Goal: Task Accomplishment & Management: Complete application form

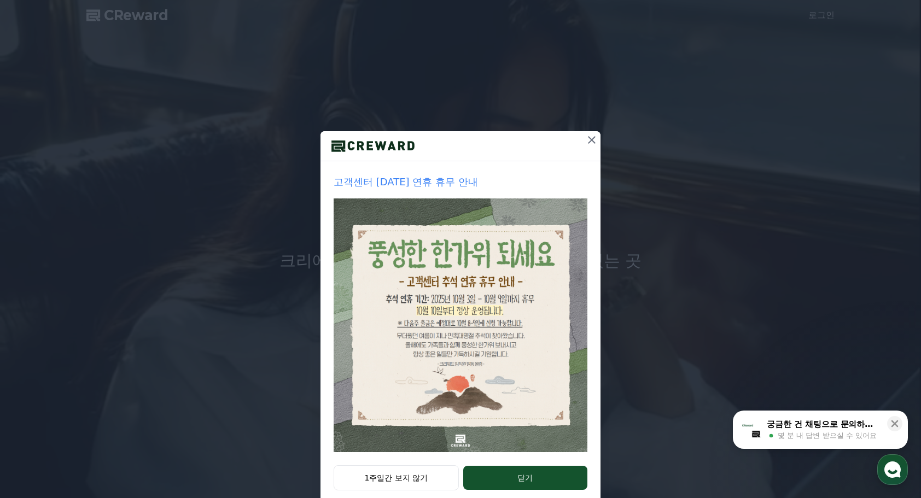
click at [588, 140] on icon at bounding box center [592, 140] width 8 height 8
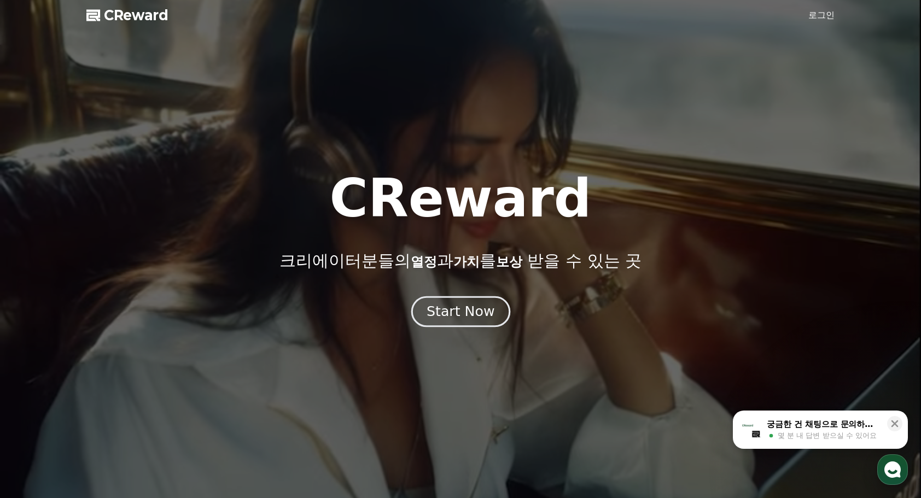
click at [455, 313] on div "Start Now" at bounding box center [461, 312] width 68 height 19
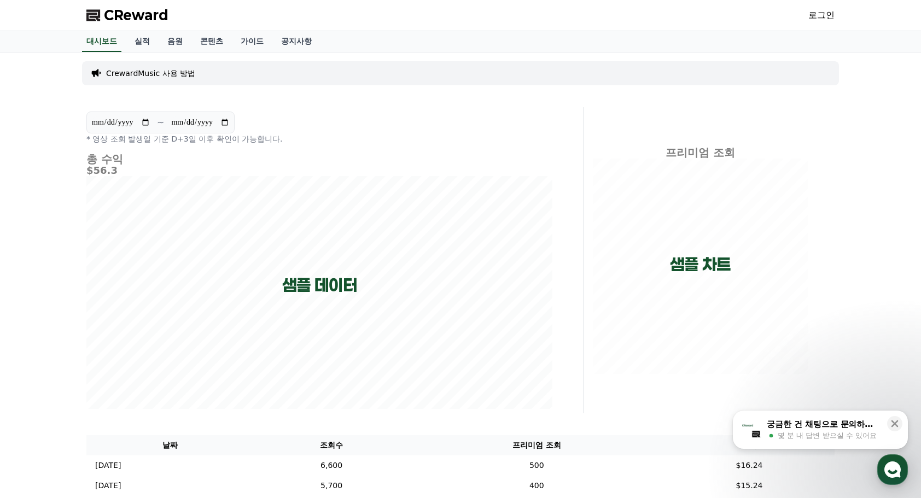
click at [823, 12] on link "로그인" at bounding box center [822, 15] width 26 height 13
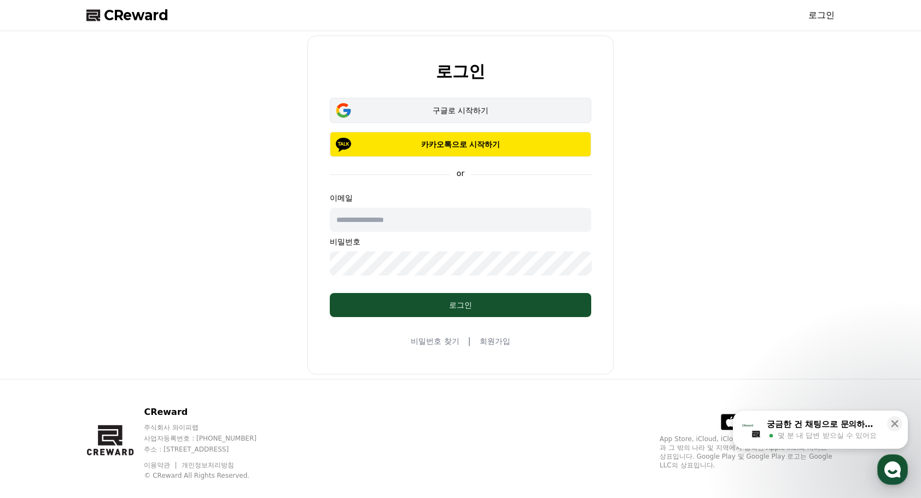
click at [452, 111] on div "구글로 시작하기" at bounding box center [461, 110] width 230 height 11
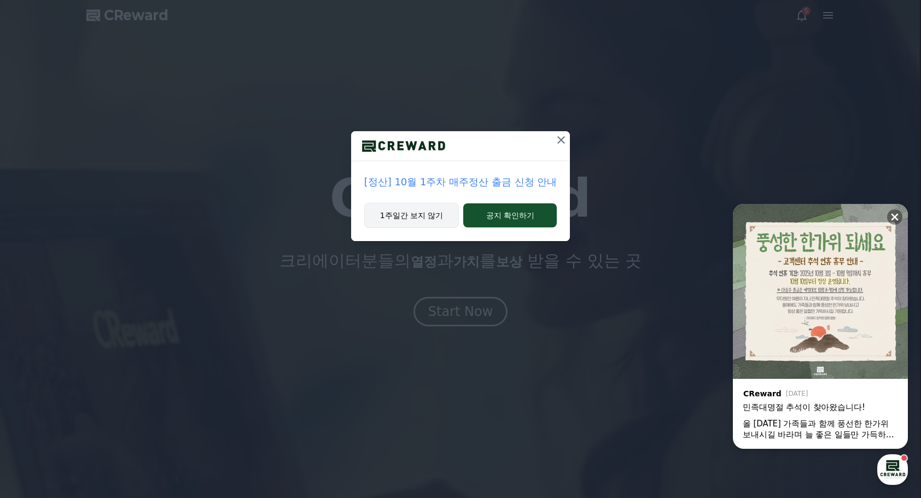
click at [413, 213] on button "1주일간 보지 않기" at bounding box center [411, 215] width 95 height 25
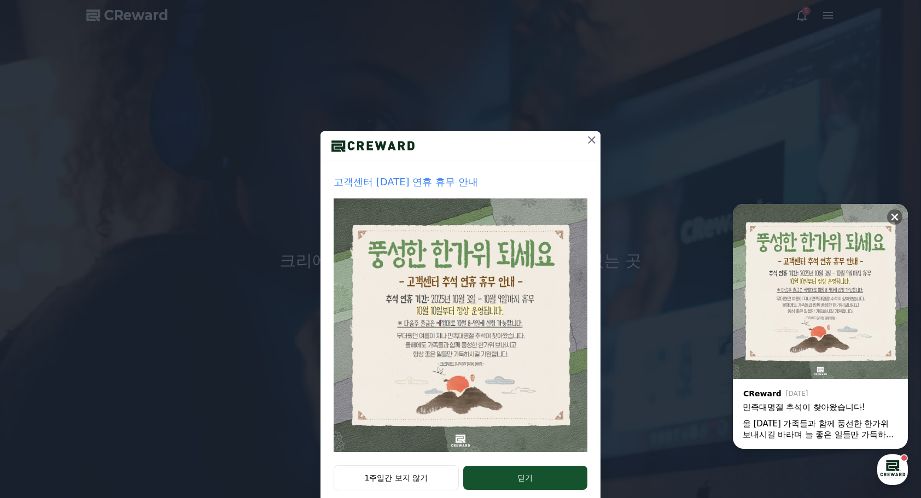
click at [587, 137] on icon at bounding box center [591, 139] width 13 height 13
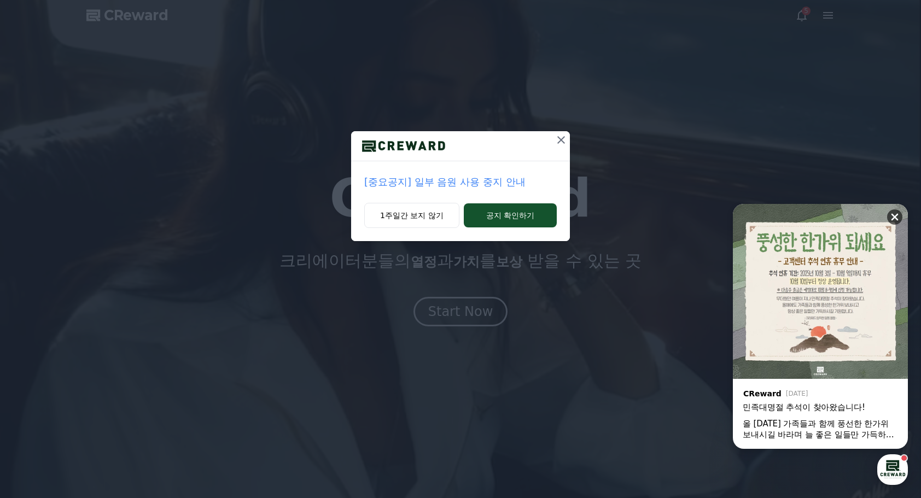
click at [902, 214] on button at bounding box center [894, 217] width 15 height 15
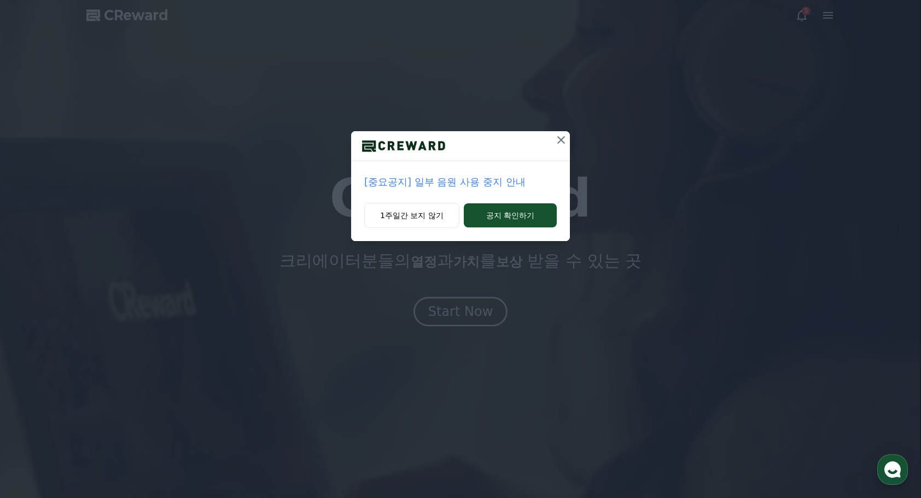
click at [560, 140] on icon at bounding box center [561, 139] width 13 height 13
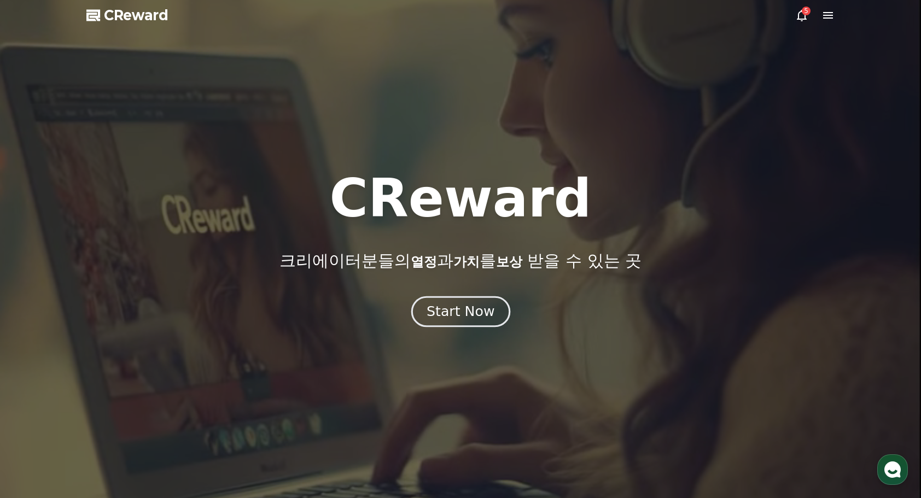
click at [451, 321] on button "Start Now" at bounding box center [460, 311] width 99 height 31
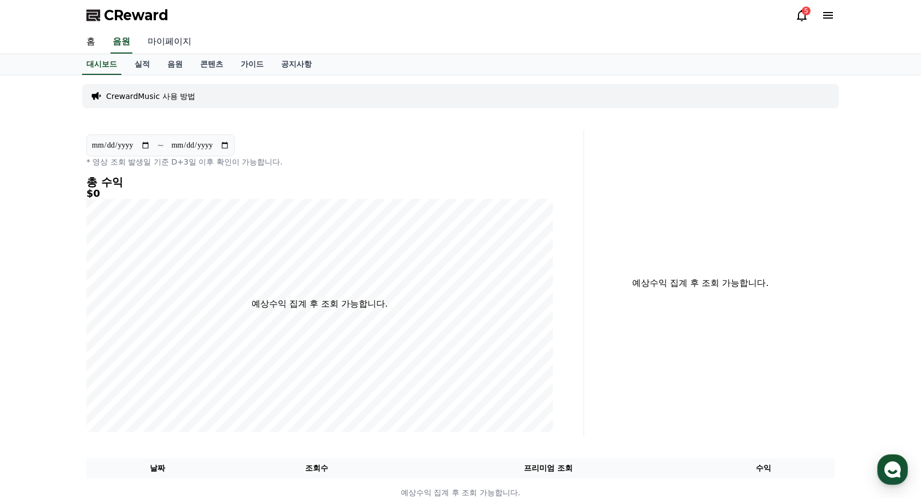
click at [175, 41] on link "마이페이지" at bounding box center [169, 42] width 61 height 23
select select "**********"
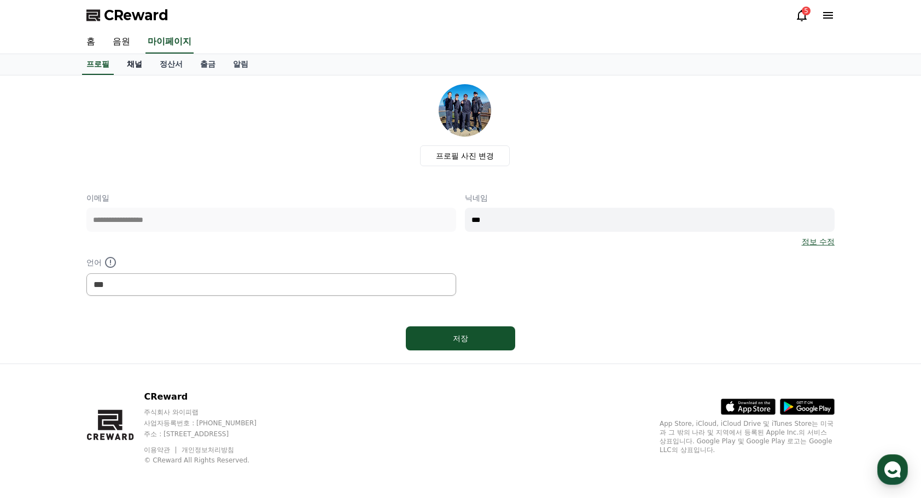
click at [142, 67] on link "채널" at bounding box center [134, 64] width 33 height 21
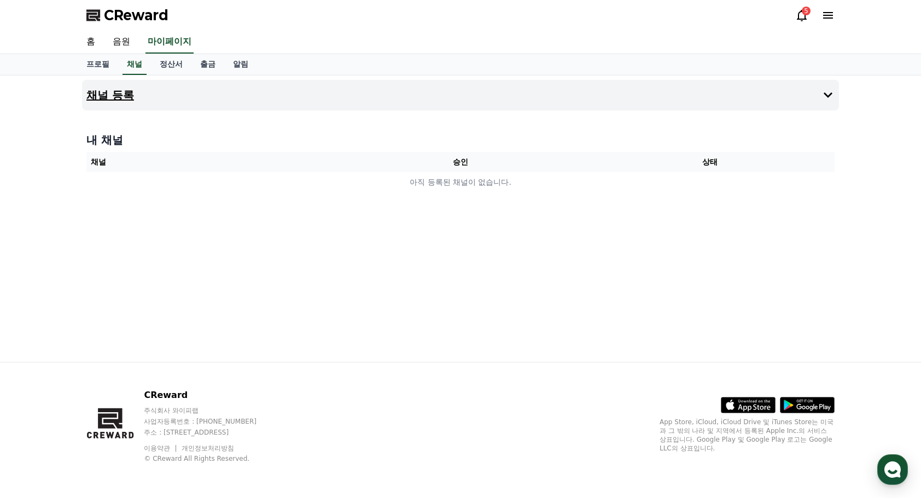
click at [346, 97] on button "채널 등록" at bounding box center [460, 95] width 757 height 31
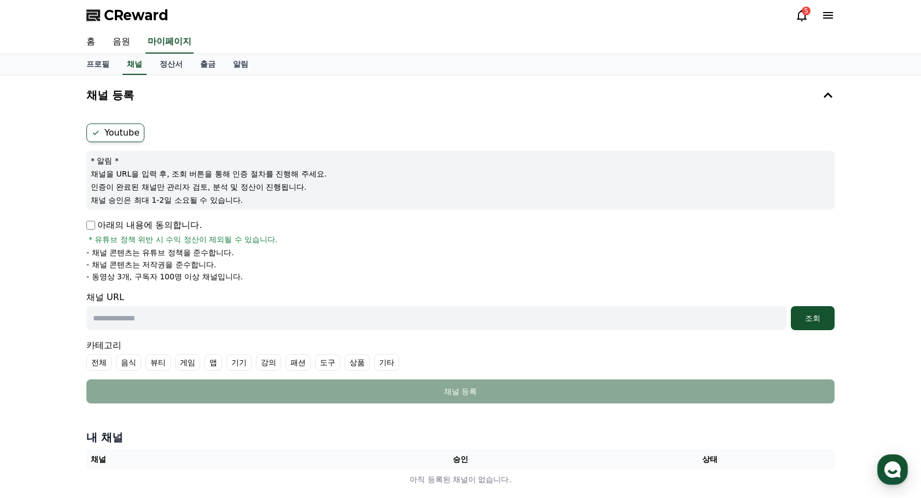
scroll to position [55, 0]
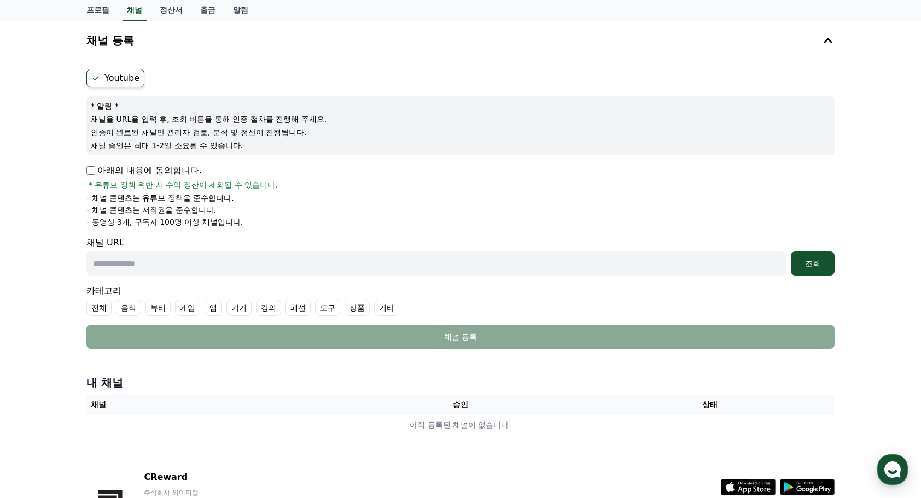
click at [169, 263] on input "text" at bounding box center [436, 264] width 700 height 24
paste input "**********"
click at [806, 265] on div "조회" at bounding box center [812, 263] width 35 height 11
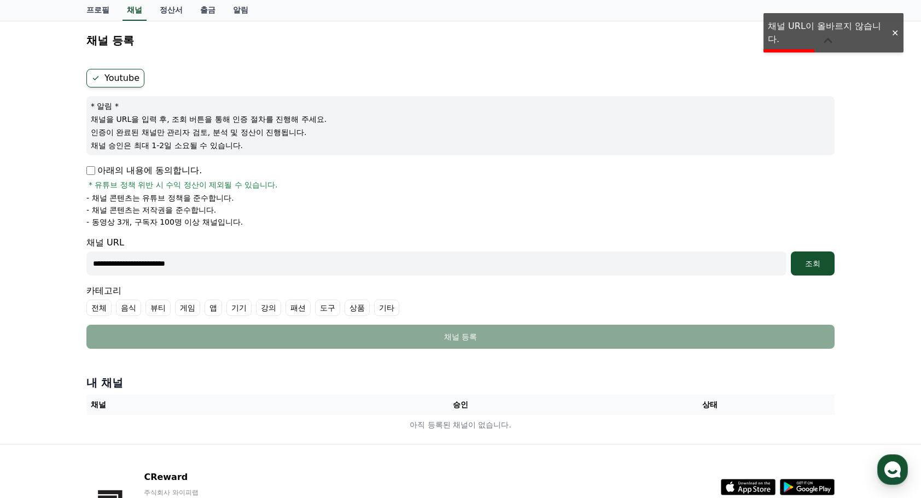
click at [251, 263] on input "**********" at bounding box center [436, 264] width 700 height 24
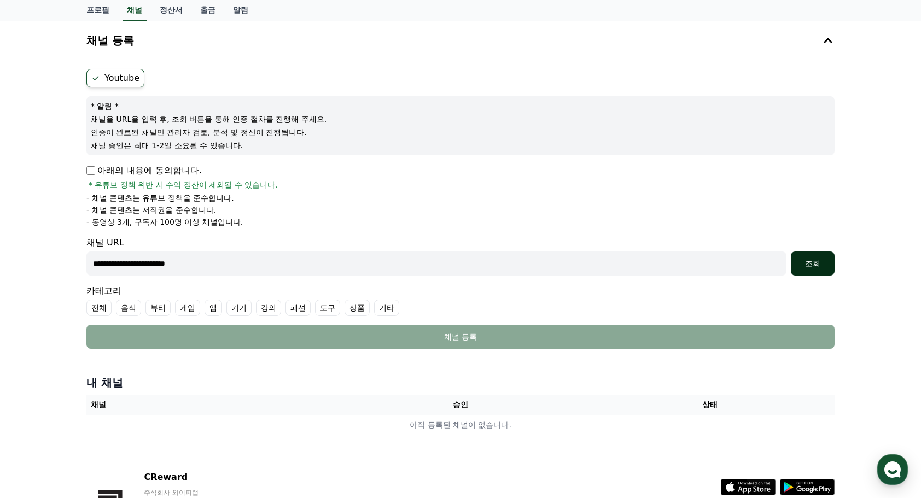
click at [815, 268] on div "조회" at bounding box center [812, 263] width 35 height 11
click at [95, 80] on icon at bounding box center [95, 78] width 9 height 9
click at [96, 78] on icon at bounding box center [95, 78] width 9 height 9
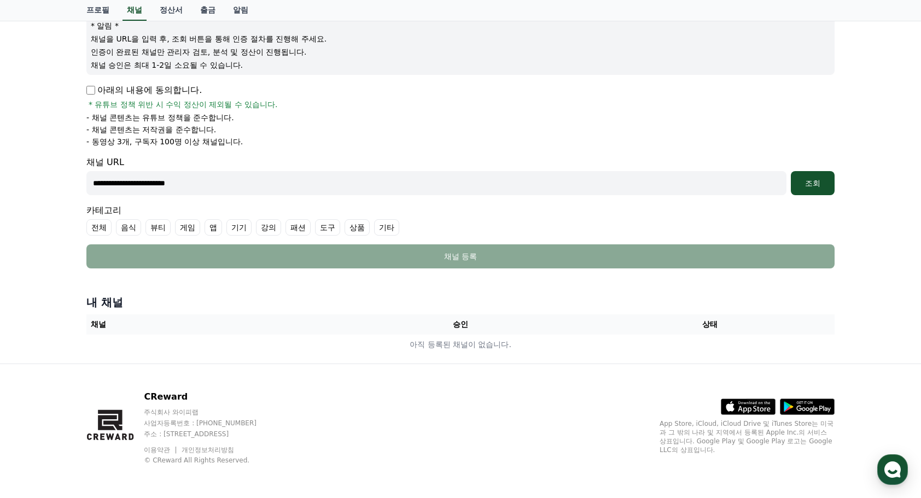
scroll to position [0, 0]
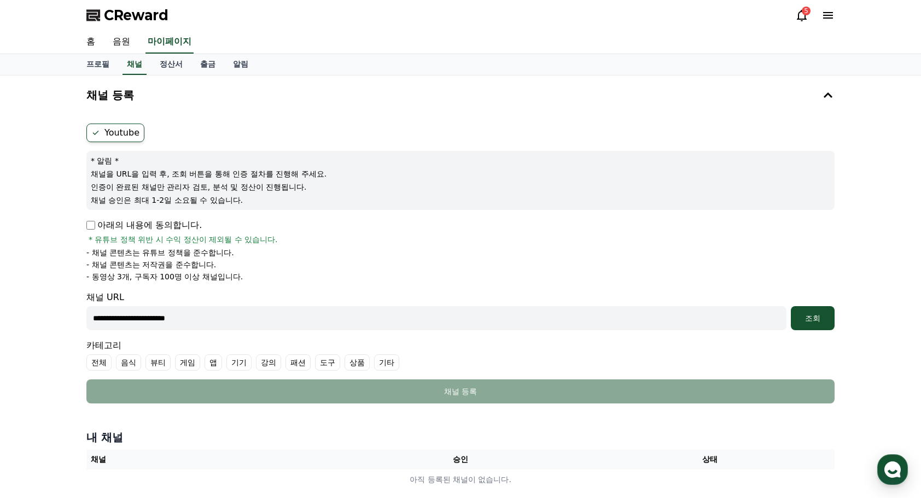
drag, startPoint x: 225, startPoint y: 319, endPoint x: 9, endPoint y: 321, distance: 216.7
click at [9, 321] on div "**********" at bounding box center [460, 286] width 921 height 423
paste input "********"
type input "**********"
click at [816, 316] on div "조회" at bounding box center [812, 318] width 35 height 11
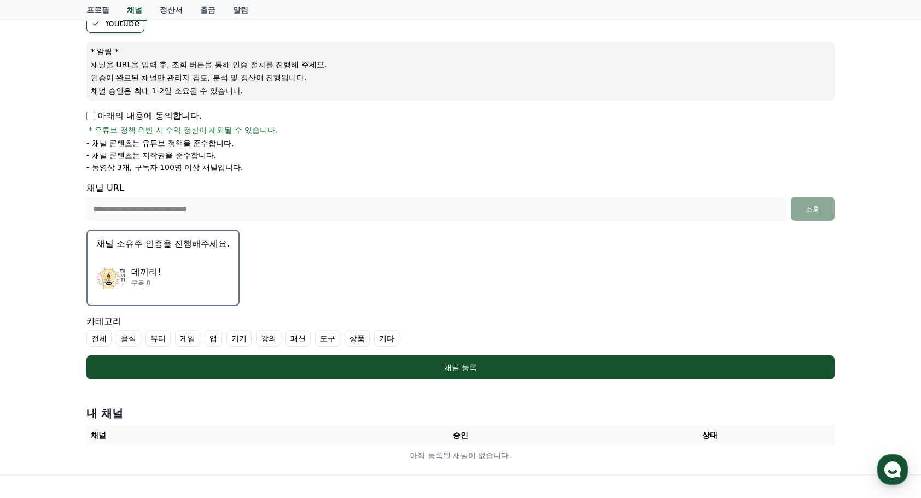
scroll to position [164, 0]
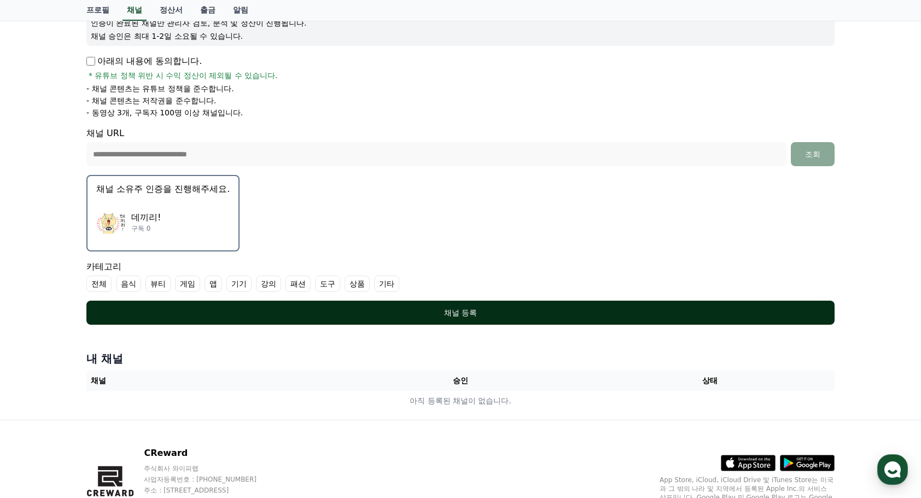
click at [464, 310] on div "채널 등록" at bounding box center [460, 312] width 705 height 11
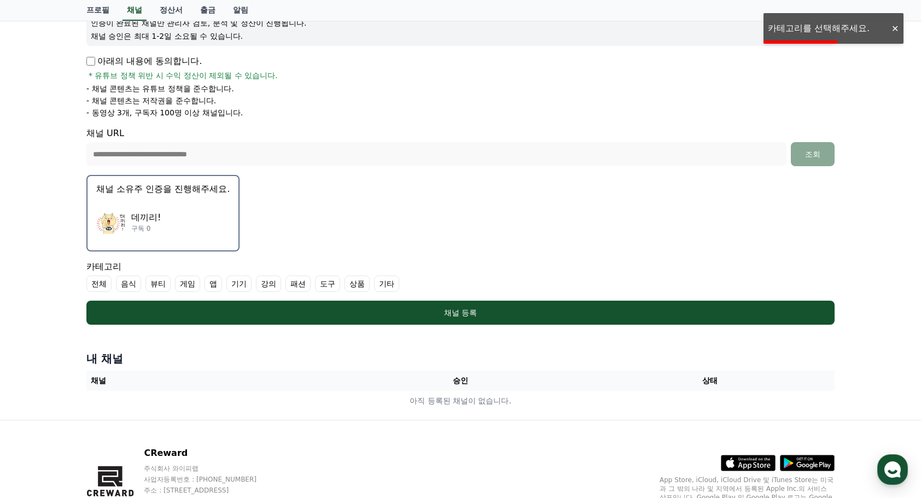
click at [104, 280] on label "전체" at bounding box center [98, 284] width 25 height 16
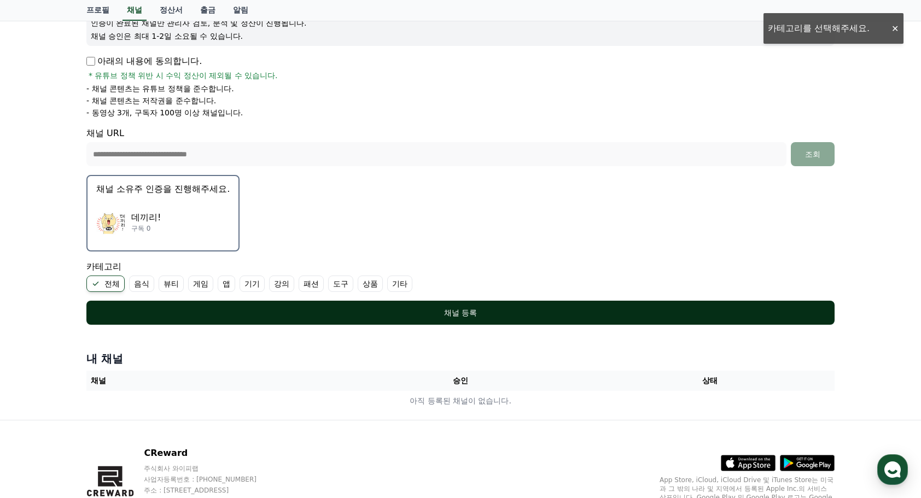
click at [460, 311] on div "채널 등록" at bounding box center [460, 312] width 705 height 11
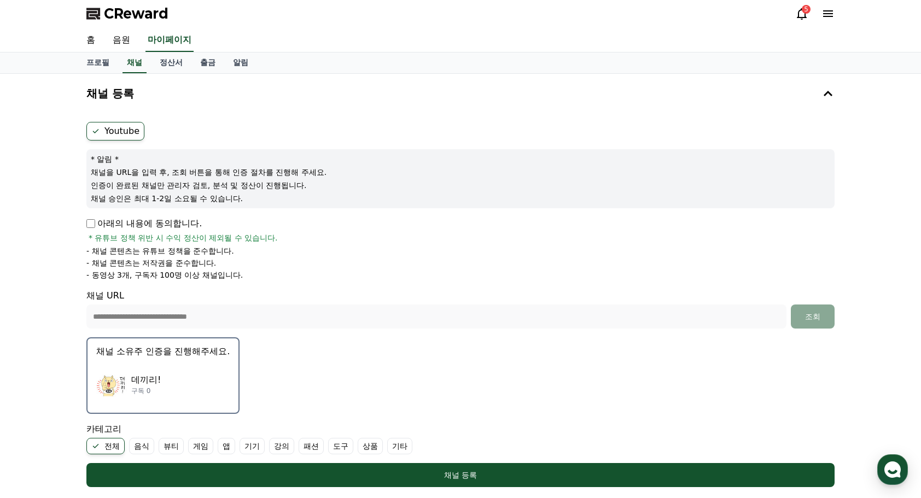
scroll to position [111, 0]
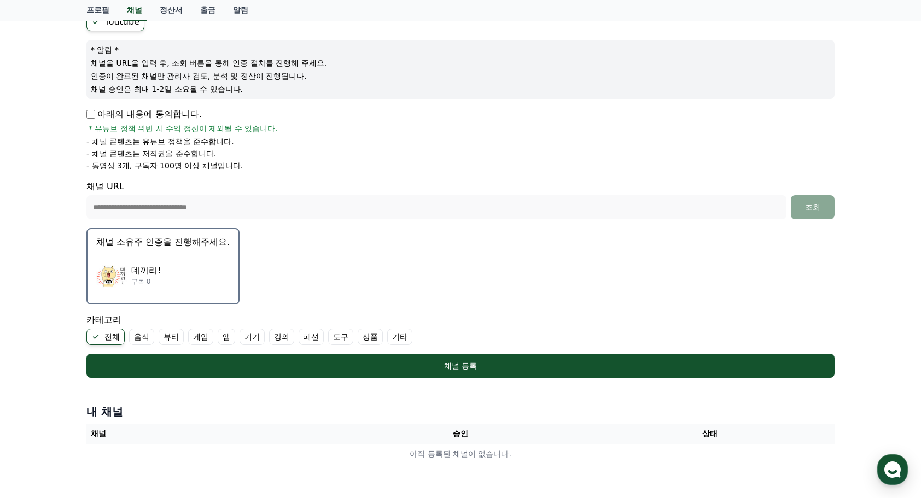
click at [195, 266] on div "데끼리! 구독 0" at bounding box center [162, 275] width 133 height 44
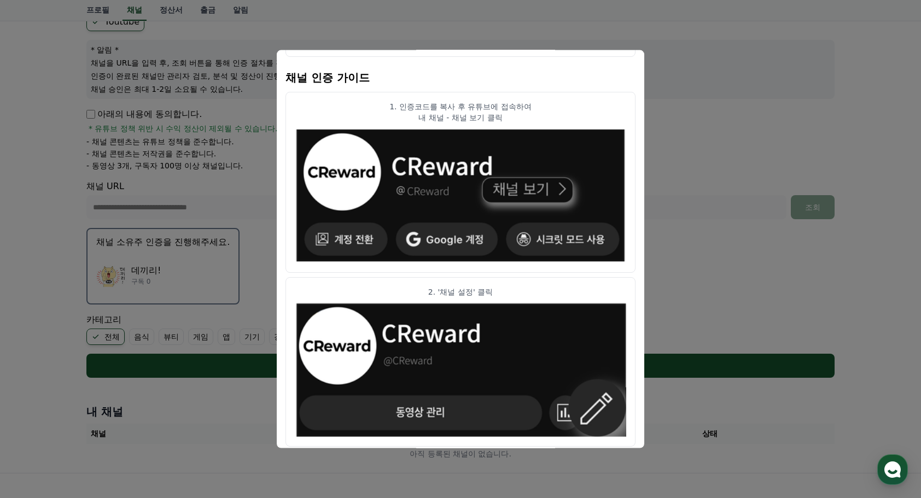
scroll to position [0, 0]
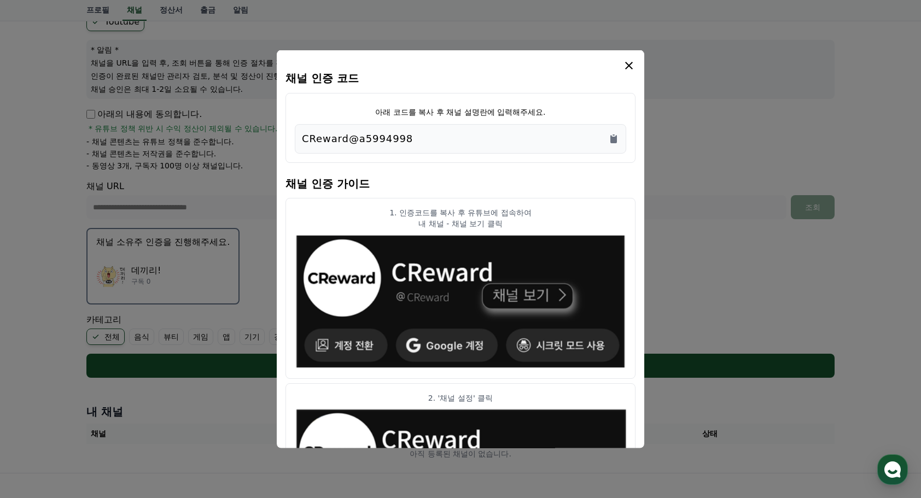
drag, startPoint x: 408, startPoint y: 139, endPoint x: 292, endPoint y: 135, distance: 116.0
click at [292, 135] on div "아래 코드를 복사 후 채널 설명란에 입력해주세요. CReward@a5994998" at bounding box center [461, 127] width 350 height 70
copy p "CReward@a5994998"
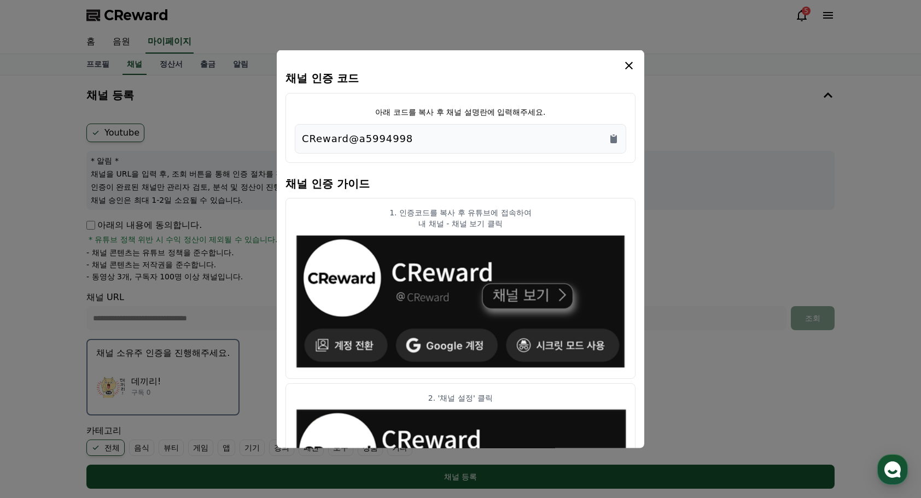
click at [628, 67] on icon "modal" at bounding box center [629, 65] width 8 height 8
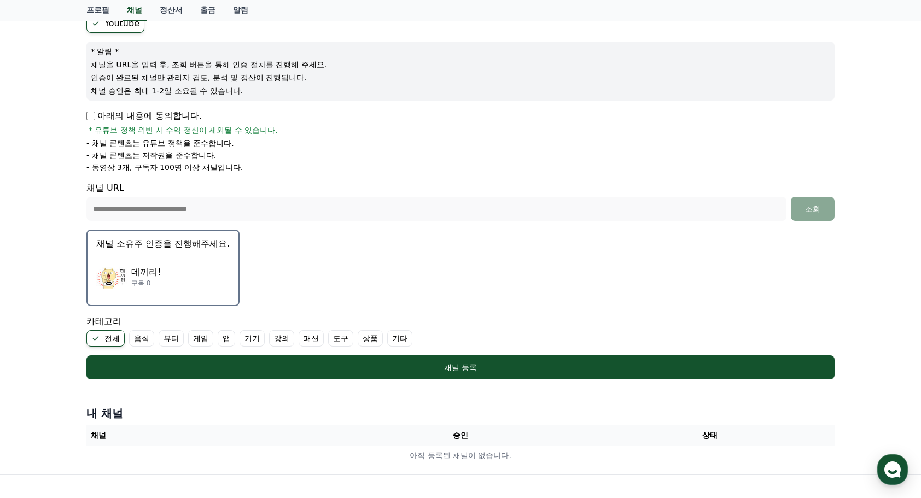
scroll to position [164, 0]
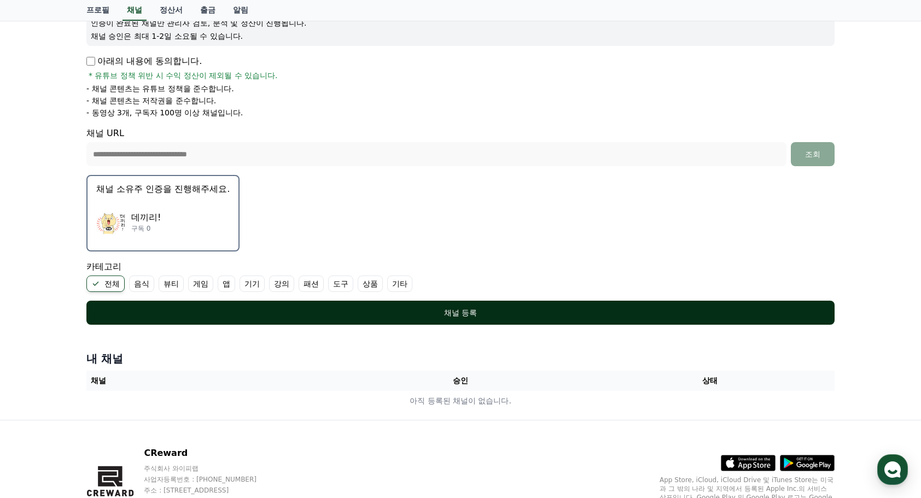
click at [441, 313] on div "채널 등록" at bounding box center [460, 312] width 705 height 11
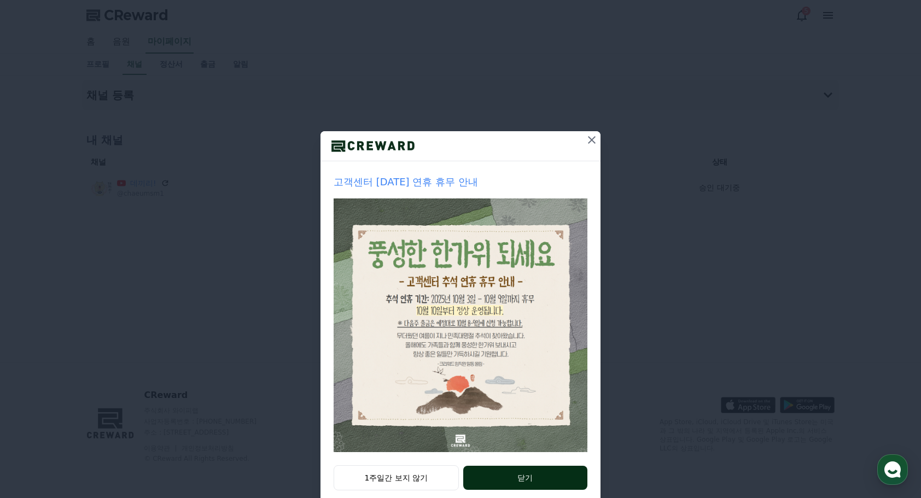
click at [502, 475] on button "닫기" at bounding box center [525, 478] width 124 height 24
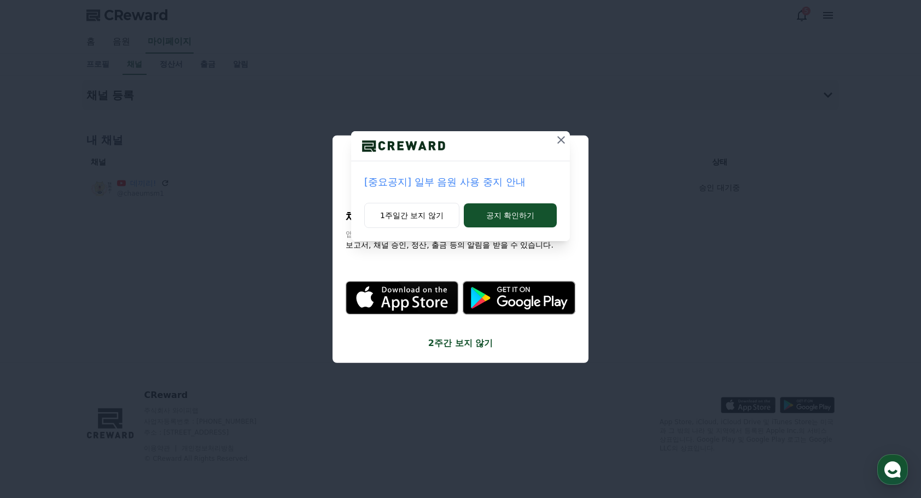
click at [561, 140] on icon at bounding box center [561, 140] width 8 height 8
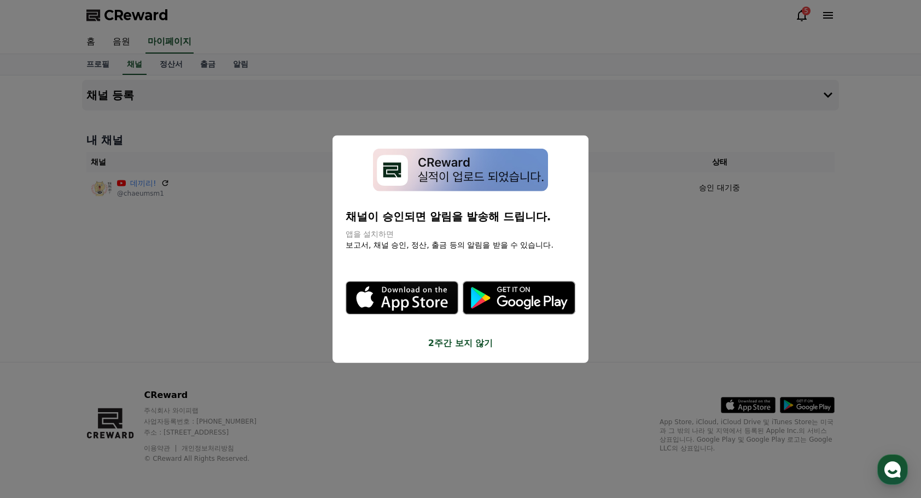
click at [642, 326] on button "close modal" at bounding box center [460, 249] width 921 height 498
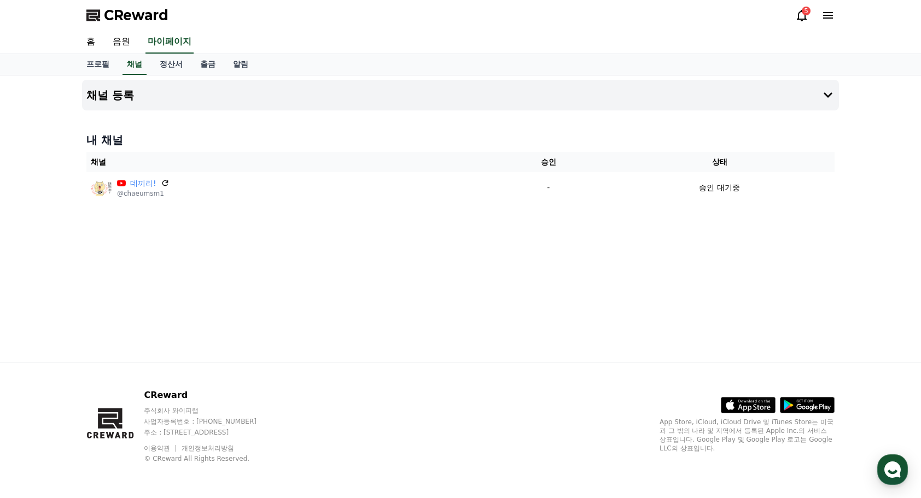
click at [797, 12] on icon at bounding box center [801, 15] width 13 height 13
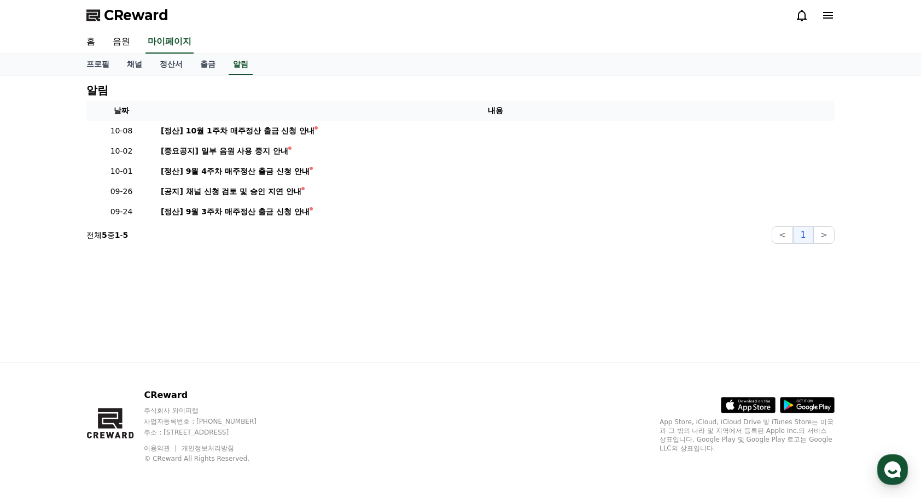
click at [801, 13] on icon at bounding box center [801, 15] width 13 height 13
click at [491, 34] on div "홈 음원 마이페이지" at bounding box center [461, 42] width 766 height 23
